Goal: Task Accomplishment & Management: Manage account settings

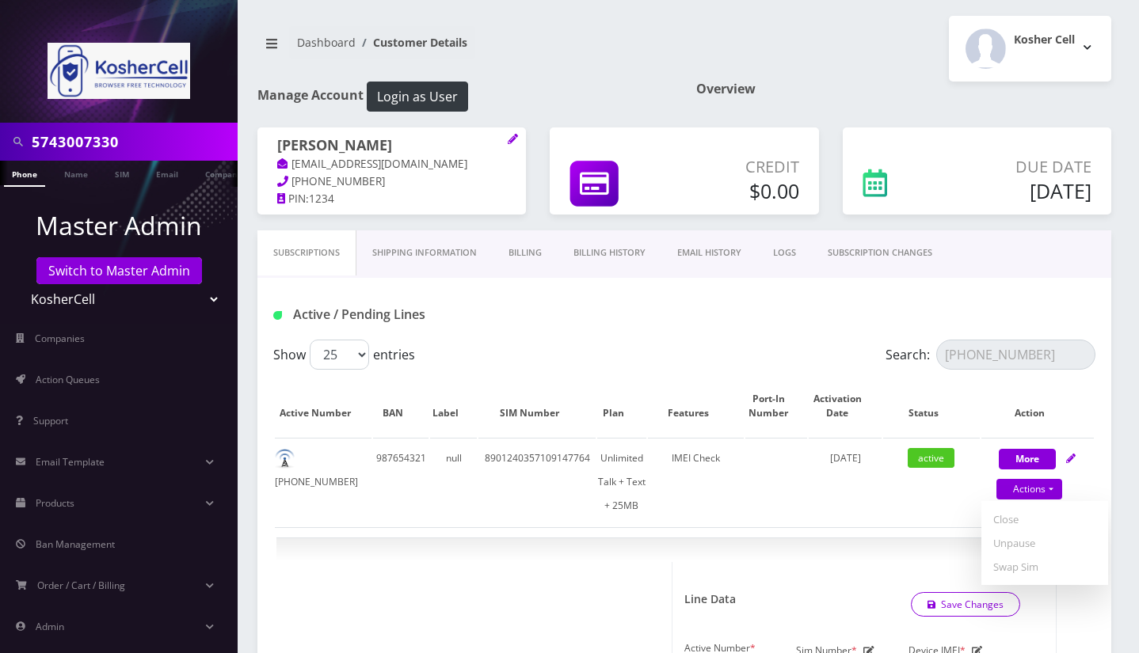
select select "364"
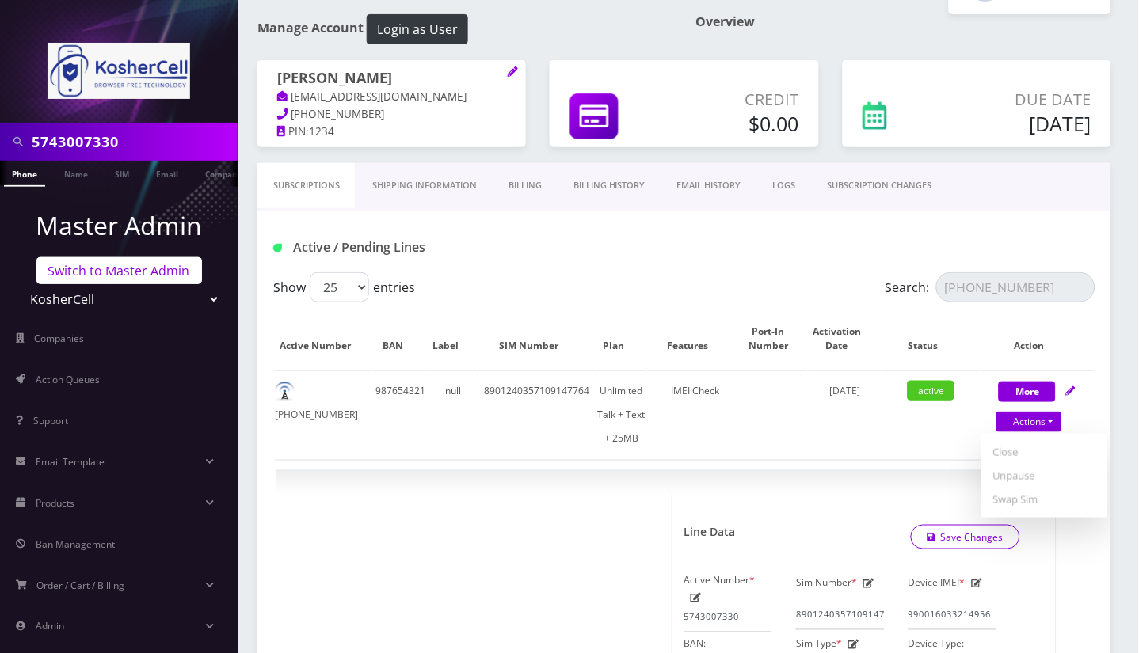
click at [155, 278] on link "Switch to Master Admin" at bounding box center [118, 270] width 165 height 27
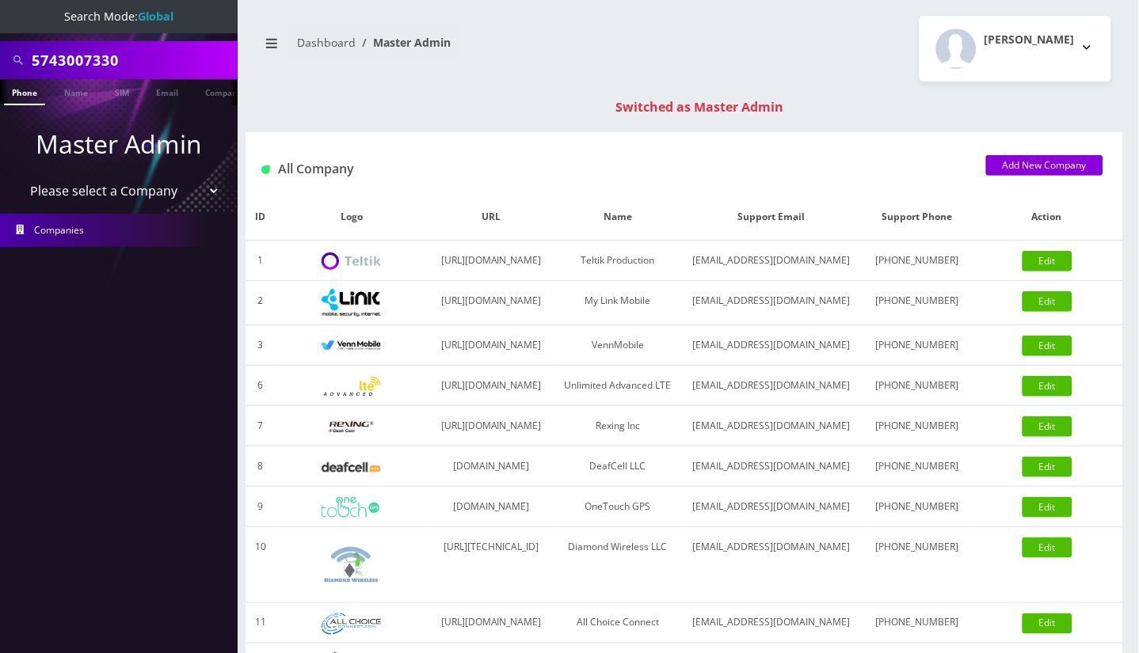
click at [86, 60] on input "5743007330" at bounding box center [133, 60] width 202 height 30
paste input "[PHONE_NUMBER]"
click at [97, 59] on input "[PHONE_NUMBER]" at bounding box center [133, 60] width 202 height 30
click at [62, 62] on input "203-4653030" at bounding box center [133, 60] width 202 height 30
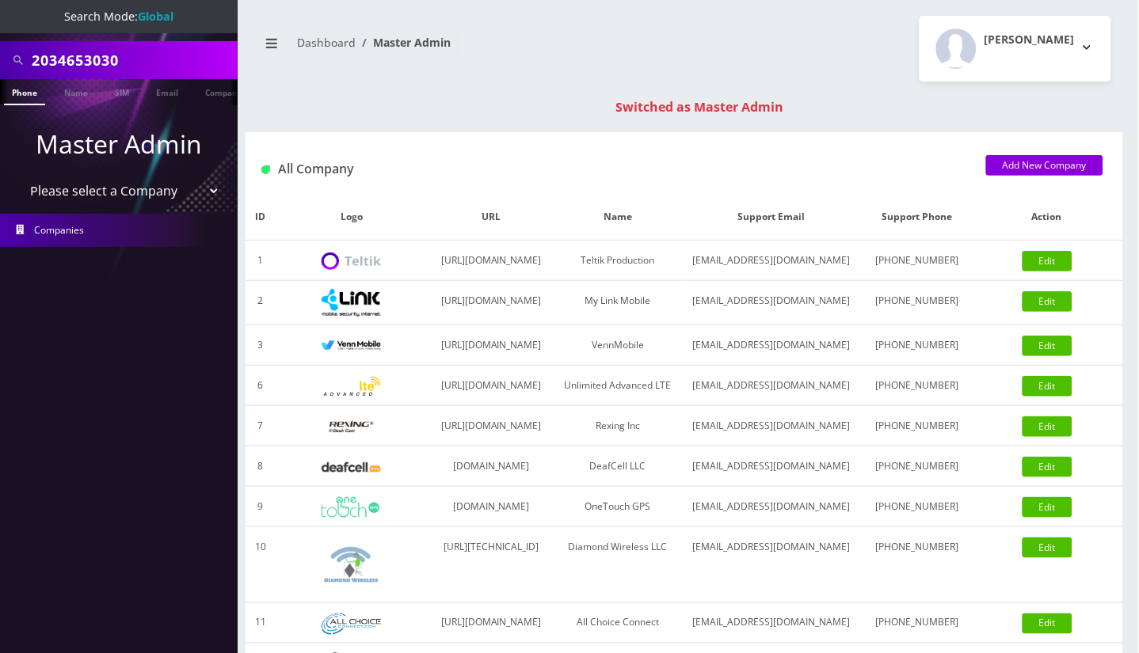
type input "2034653030"
click at [32, 92] on link "Phone" at bounding box center [24, 92] width 41 height 26
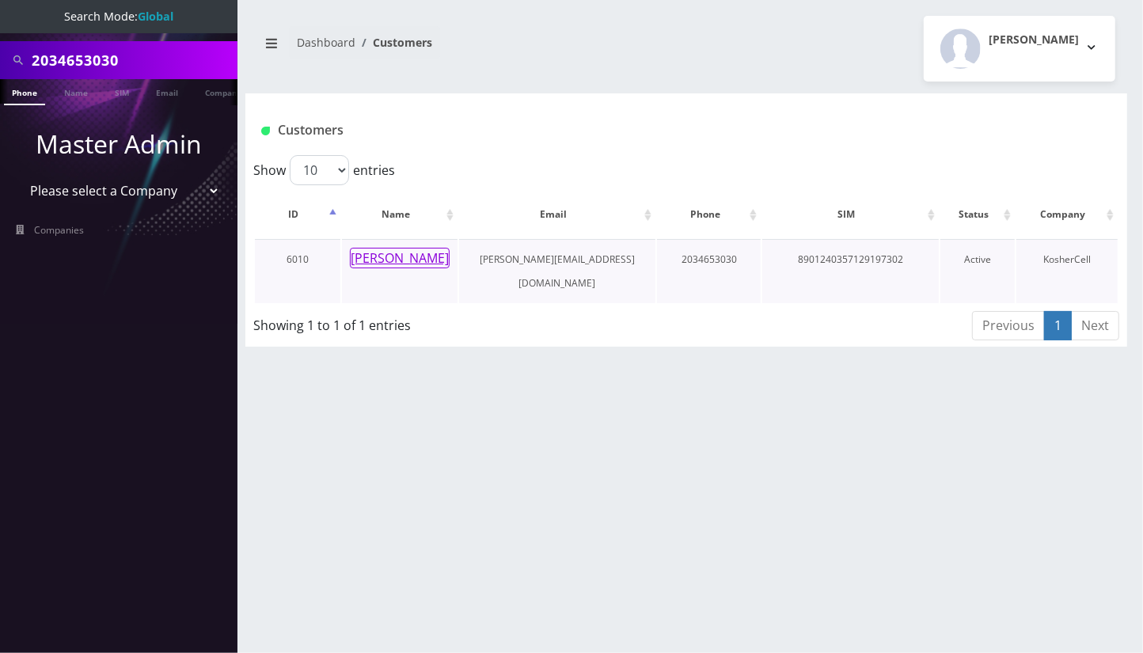
click at [394, 257] on button "[PERSON_NAME]" at bounding box center [400, 258] width 100 height 21
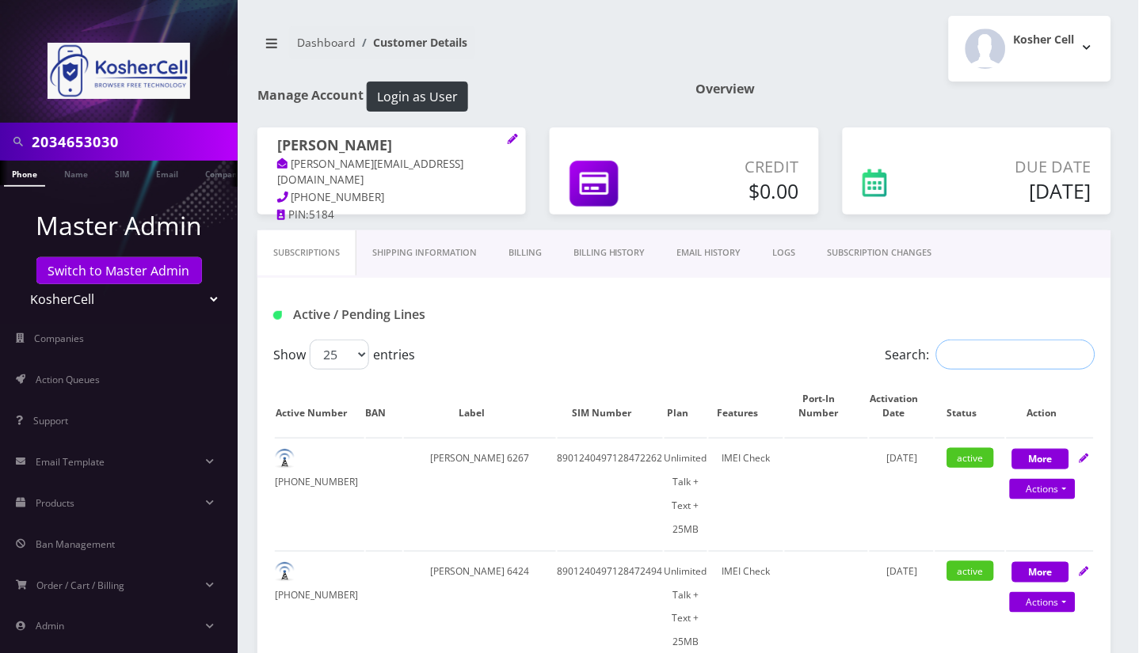
click at [1006, 370] on input "Search:" at bounding box center [1015, 355] width 159 height 30
paste input "[PHONE_NUMBER]"
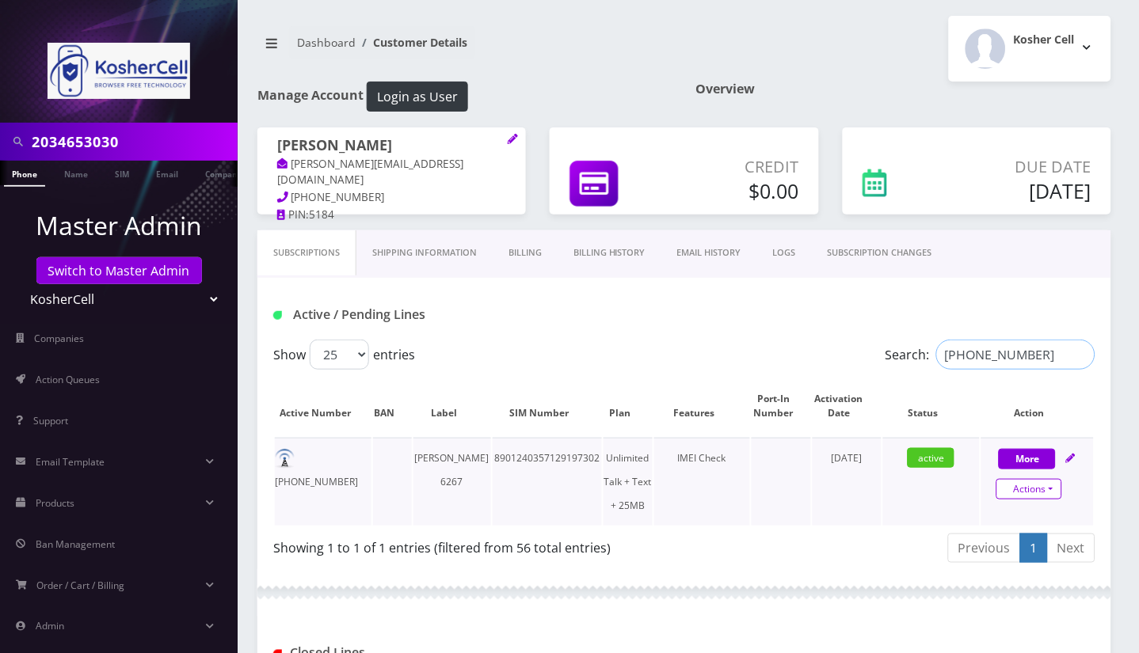
type input "[PHONE_NUMBER]"
click at [1033, 500] on link "Actions" at bounding box center [1029, 489] width 66 height 21
select select "364"
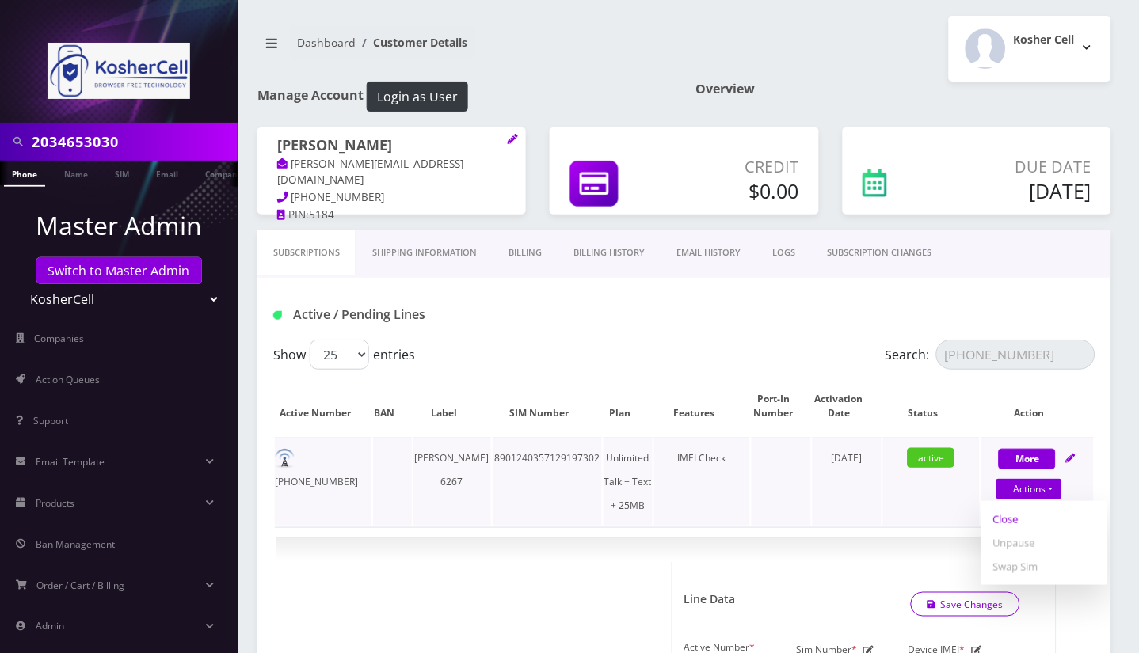
click at [1014, 531] on link "Close" at bounding box center [1044, 520] width 127 height 24
type input "09/15/2025"
select select "364"
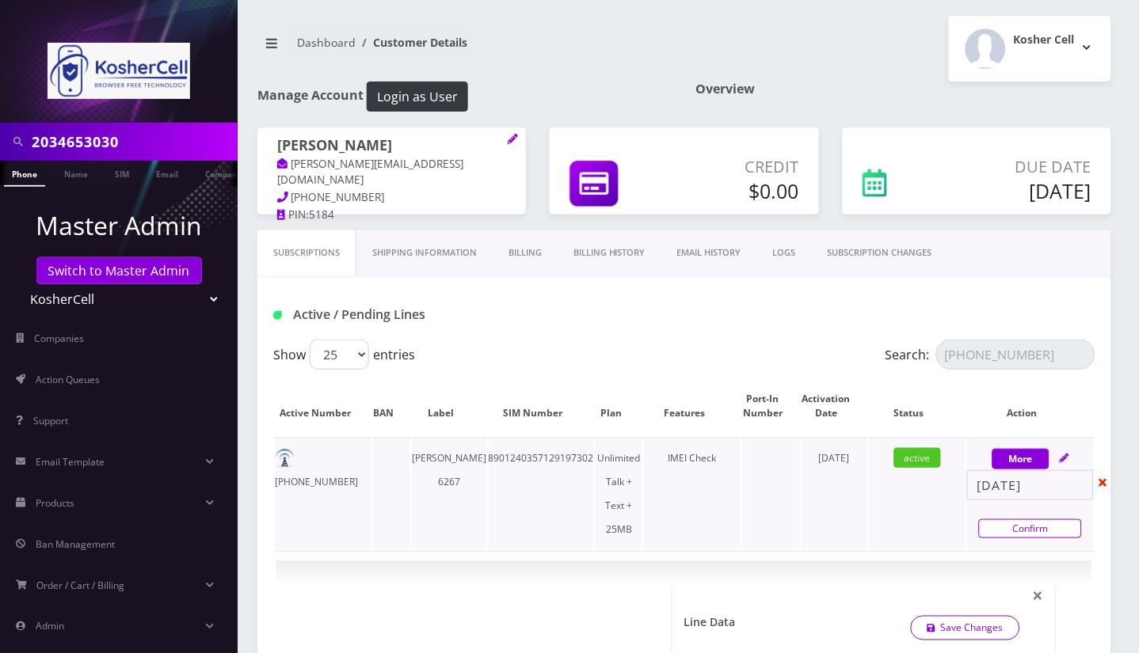
click at [1016, 538] on link "Confirm" at bounding box center [1030, 528] width 103 height 19
select select "364"
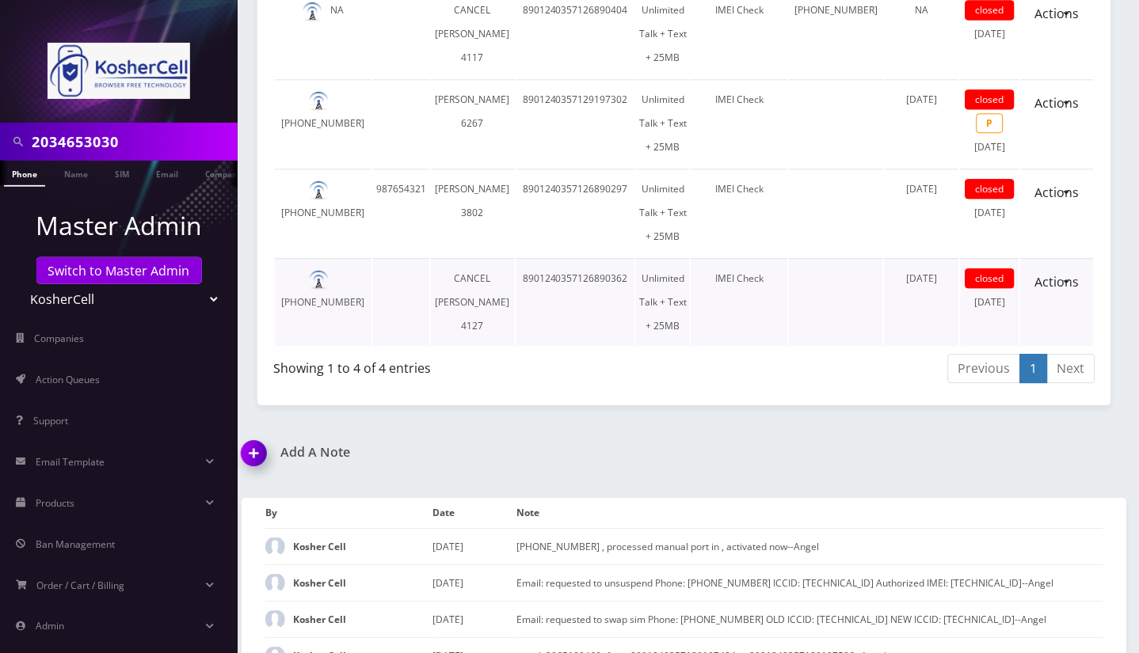
scroll to position [739, 0]
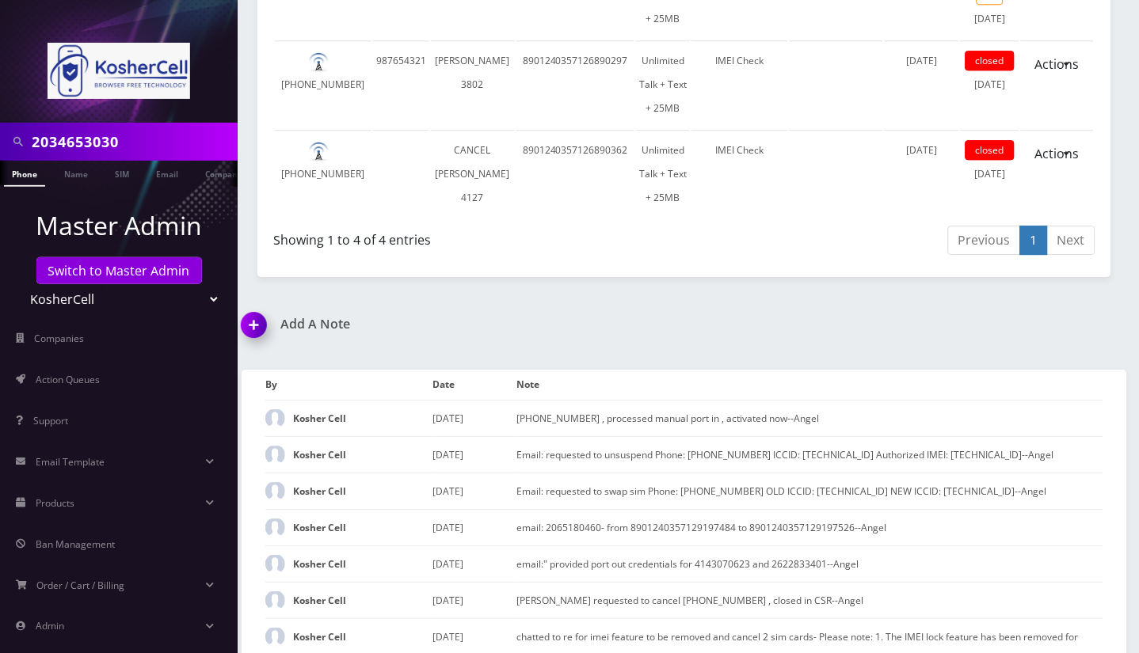
click at [255, 354] on img at bounding box center [257, 330] width 47 height 47
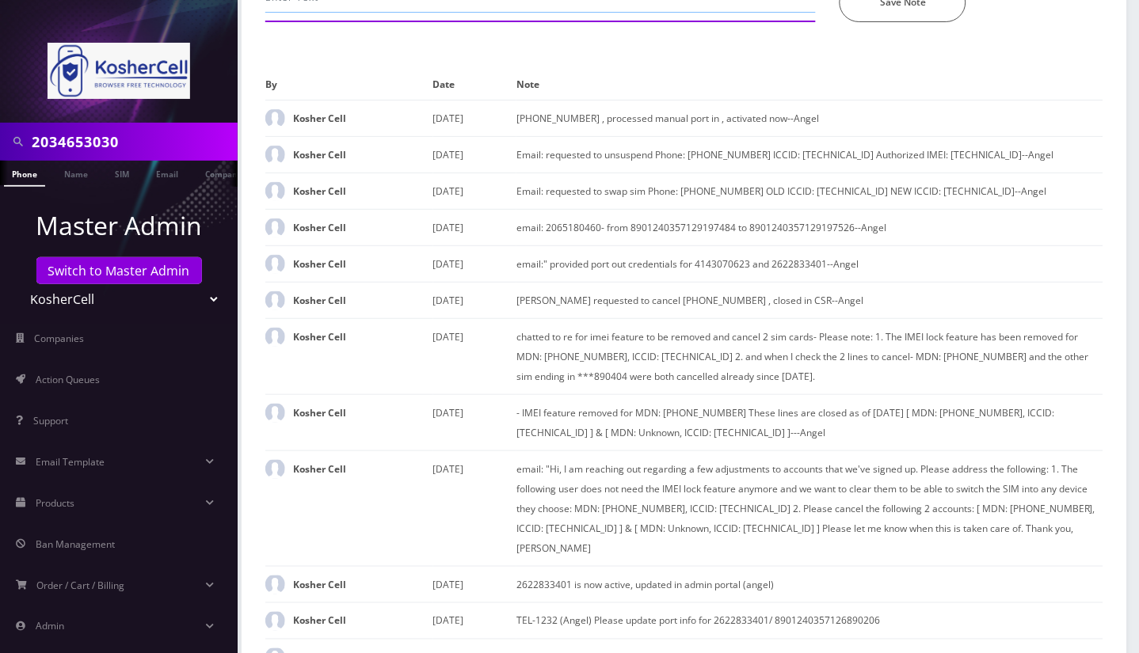
paste input "[PHONE_NUMBER]"
type input "email; requested to cancel 203-465-3030--Angel"
click at [876, 22] on button "Save Note" at bounding box center [902, 3] width 127 height 40
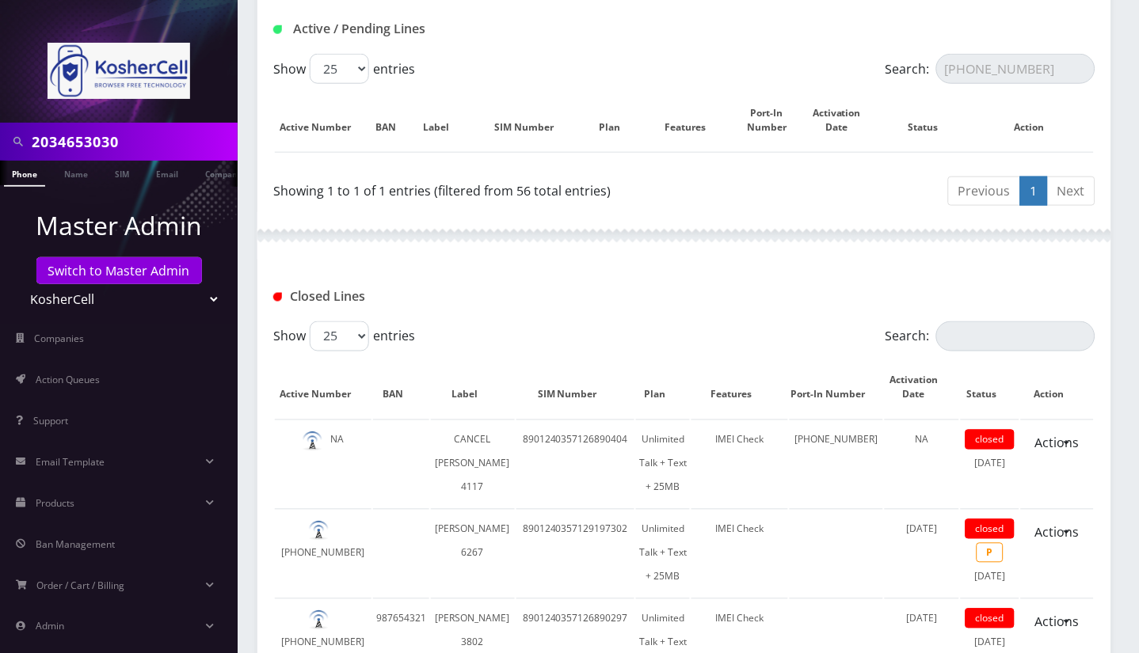
scroll to position [299, 0]
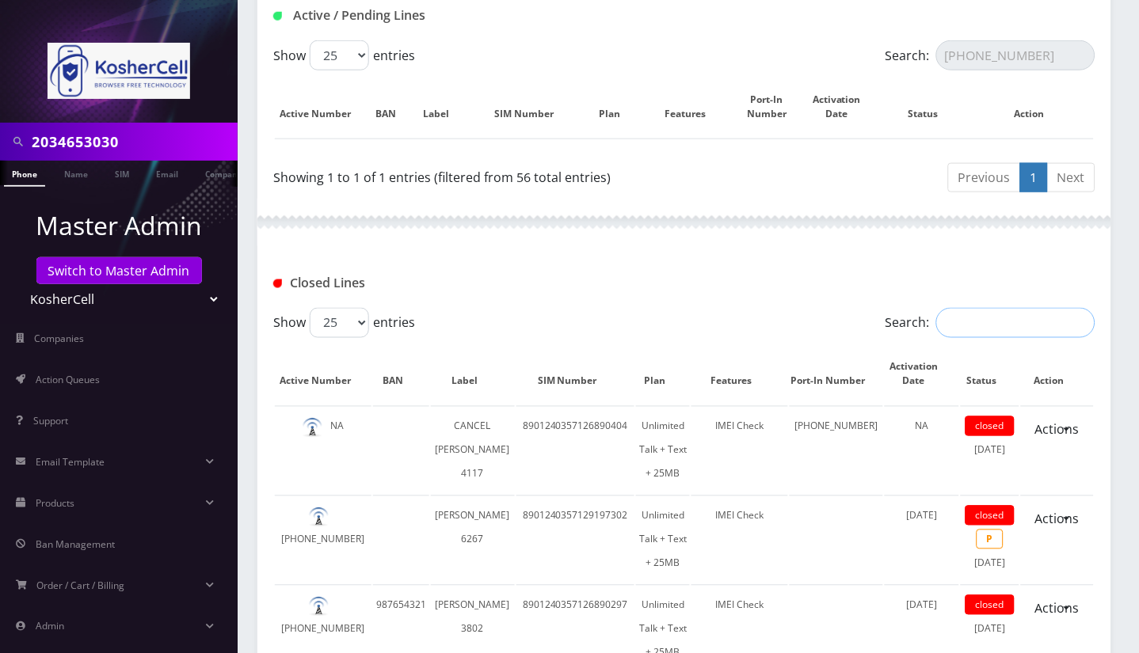
click at [961, 338] on input "Search:" at bounding box center [1015, 323] width 159 height 30
paste input "[PHONE_NUMBER]"
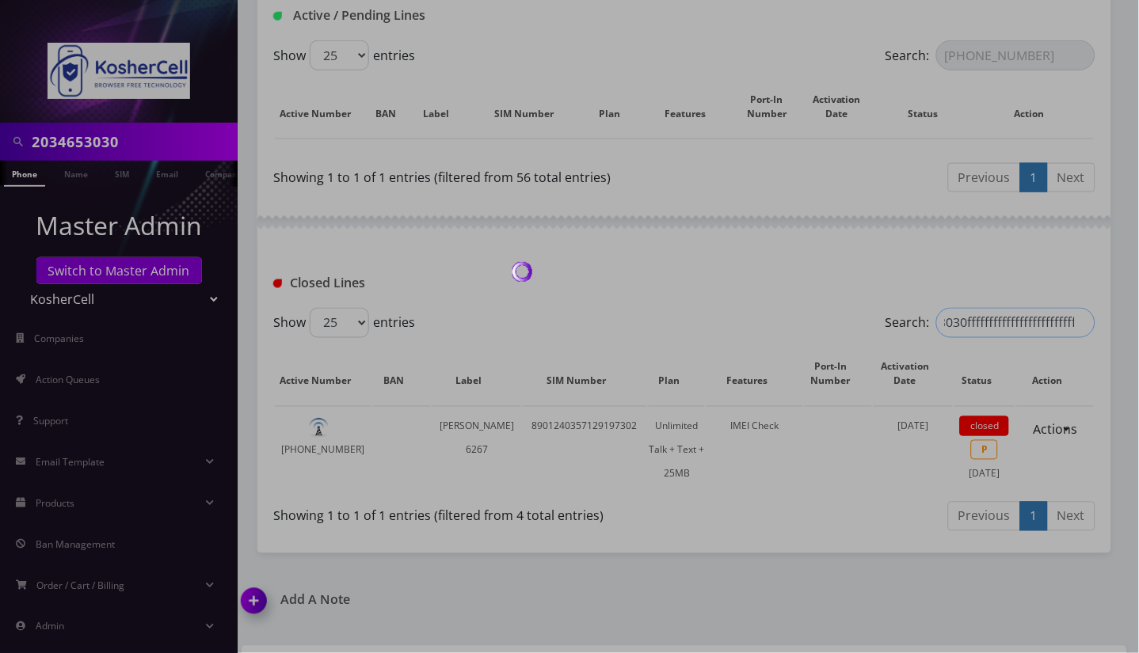
scroll to position [0, 60]
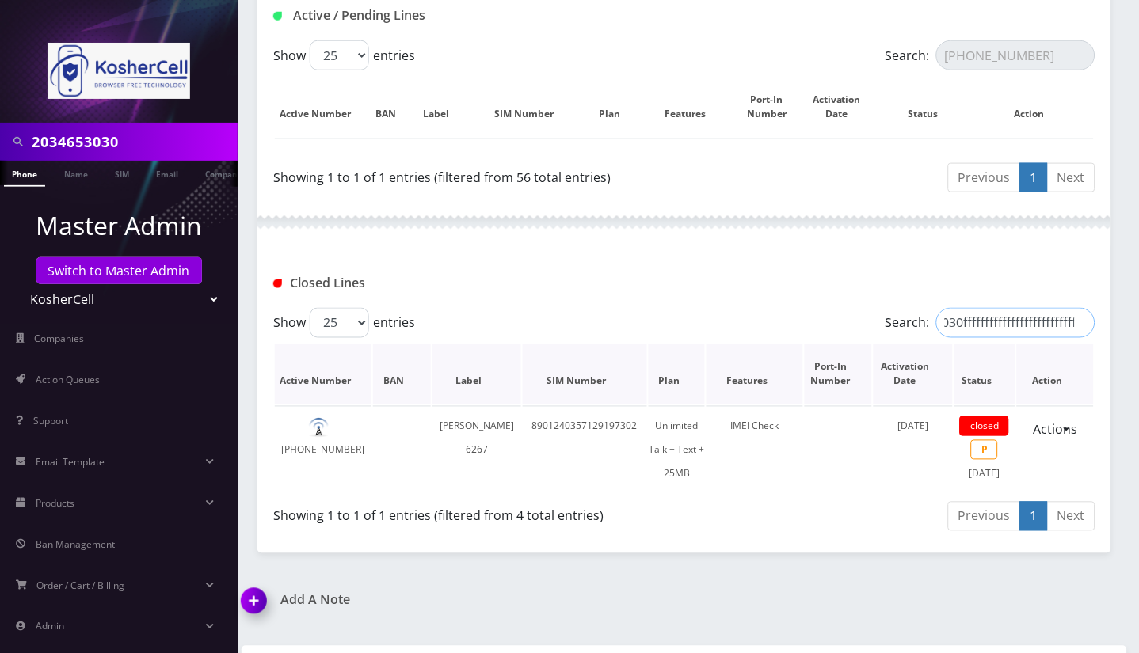
paste input "search"
type input "[PHONE_NUMBER]"
